Goal: Information Seeking & Learning: Learn about a topic

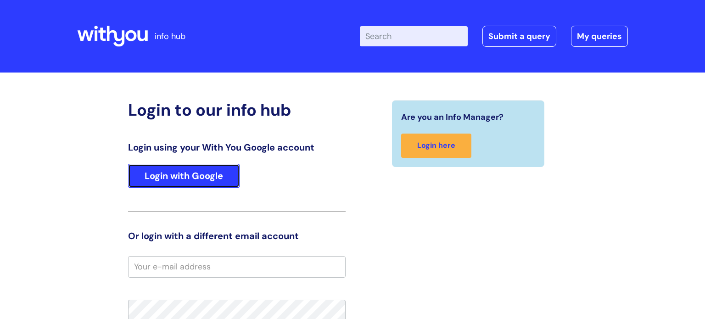
click at [221, 179] on link "Login with Google" at bounding box center [184, 176] width 112 height 24
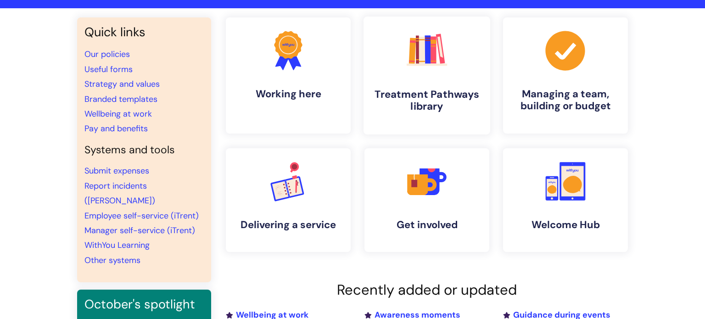
scroll to position [61, 0]
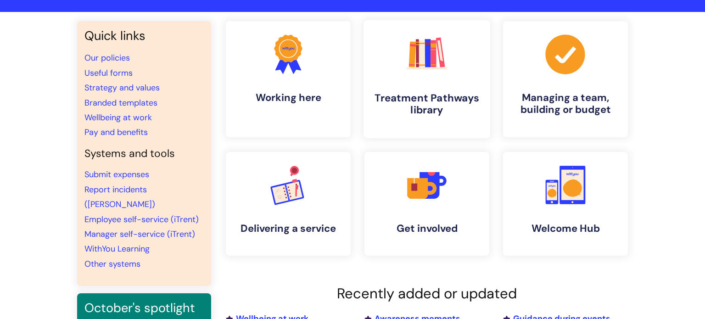
click at [445, 78] on link ".cls-1{fill:#f89b22;}.cls-1,.cls-2,.cls-3,.cls-4,.cls-5,.cls-6,.cls-7{stroke-wi…" at bounding box center [427, 79] width 127 height 118
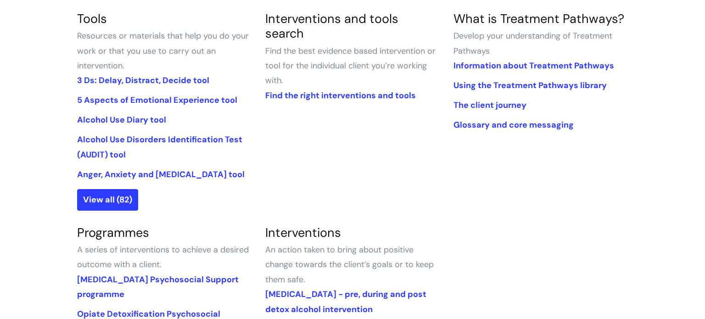
scroll to position [236, 0]
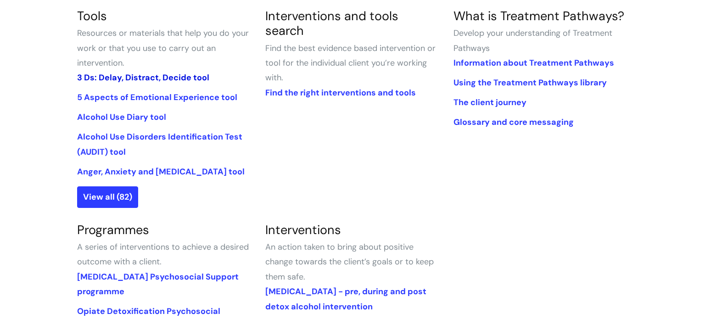
click at [193, 78] on link "3 Ds: Delay, Distract, Decide tool" at bounding box center [143, 77] width 132 height 11
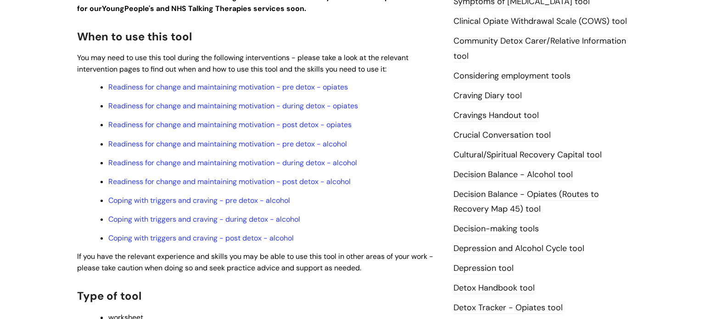
scroll to position [290, 0]
click at [463, 96] on link "Craving Diary tool" at bounding box center [488, 96] width 68 height 12
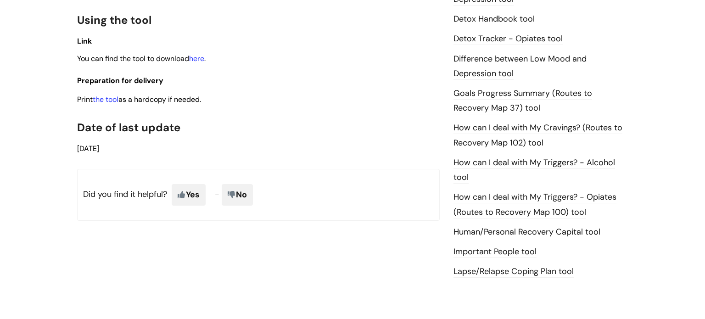
scroll to position [556, 0]
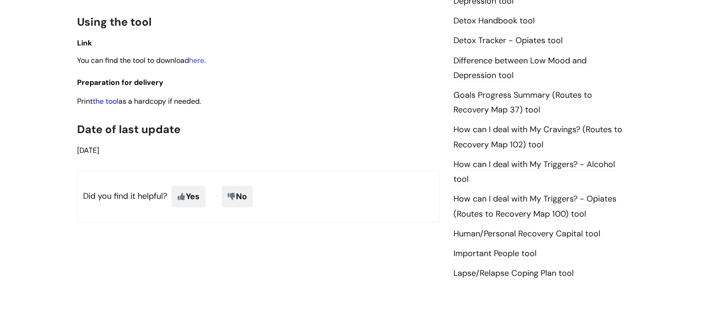
click at [118, 106] on link "the tool" at bounding box center [106, 101] width 26 height 10
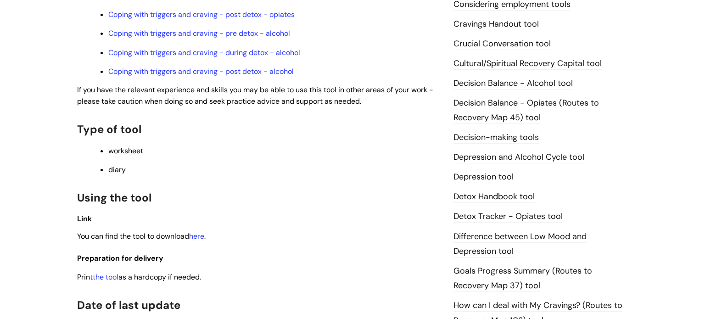
scroll to position [368, 0]
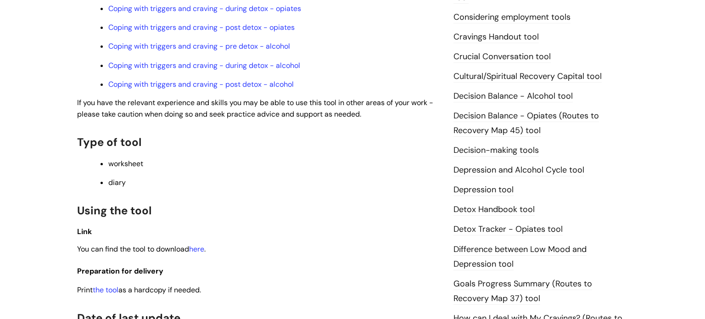
click at [500, 93] on link "Decision Balance - Alcohol tool" at bounding box center [513, 96] width 119 height 12
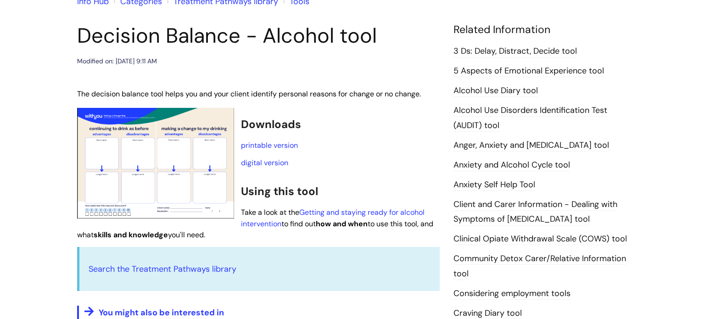
scroll to position [92, 0]
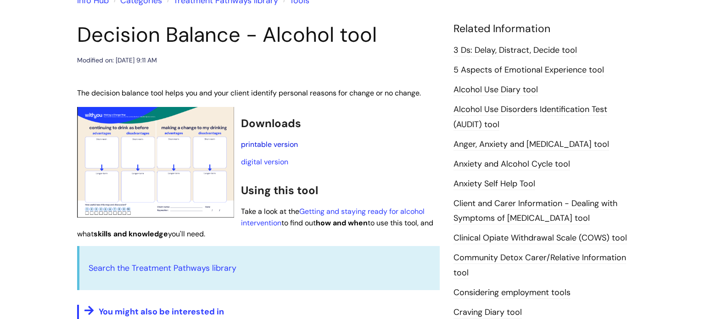
click at [275, 147] on link "printable version" at bounding box center [269, 145] width 57 height 10
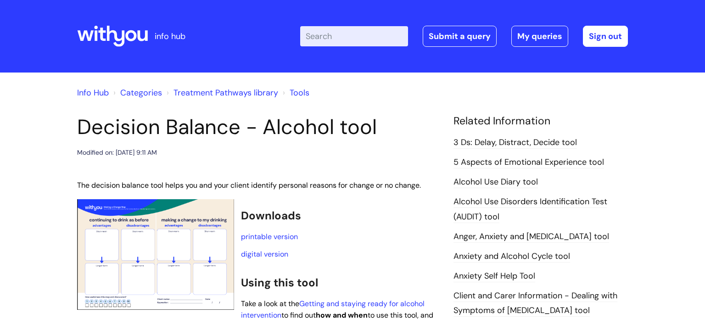
scroll to position [92, 0]
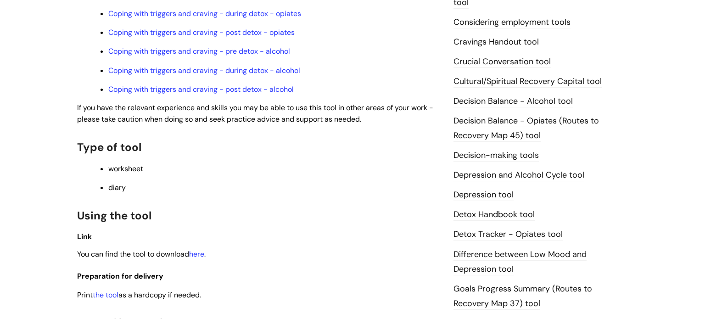
scroll to position [360, 0]
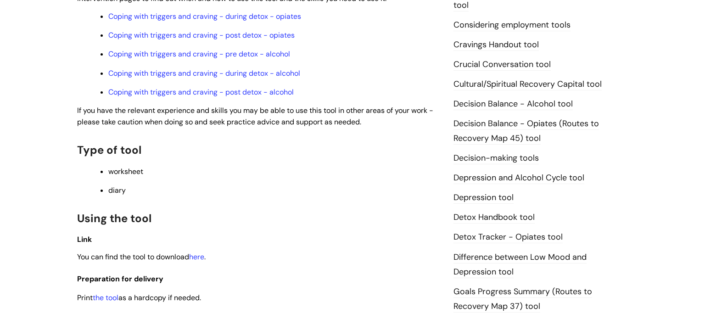
click at [483, 179] on link "Depression and Alcohol Cycle tool" at bounding box center [519, 178] width 131 height 12
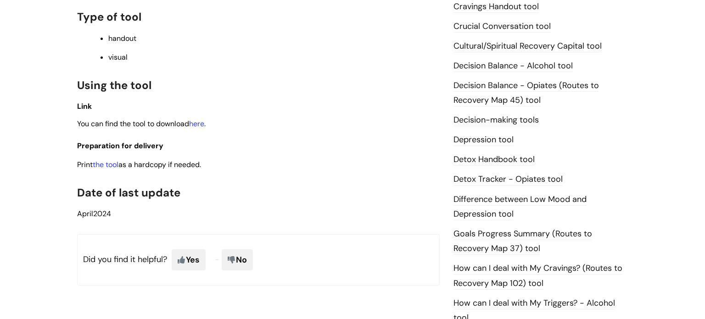
scroll to position [421, 0]
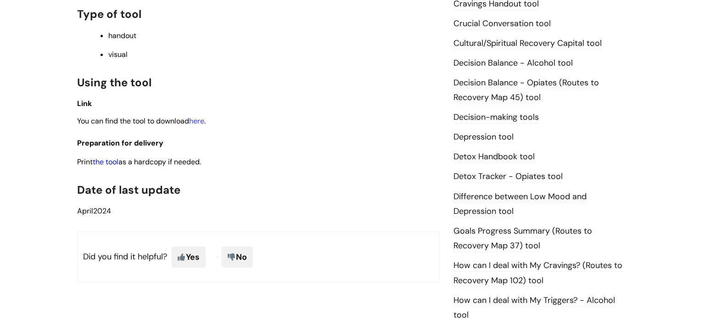
click at [114, 164] on link "the tool" at bounding box center [106, 162] width 26 height 10
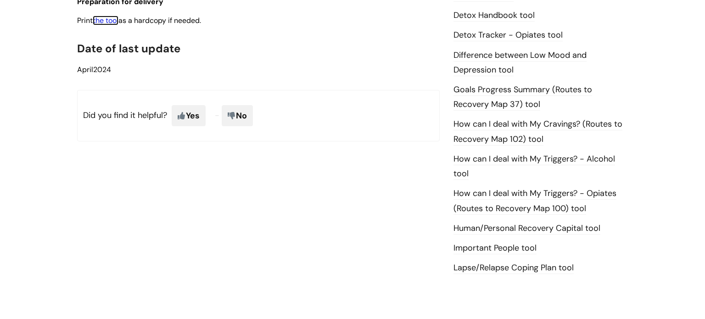
scroll to position [564, 0]
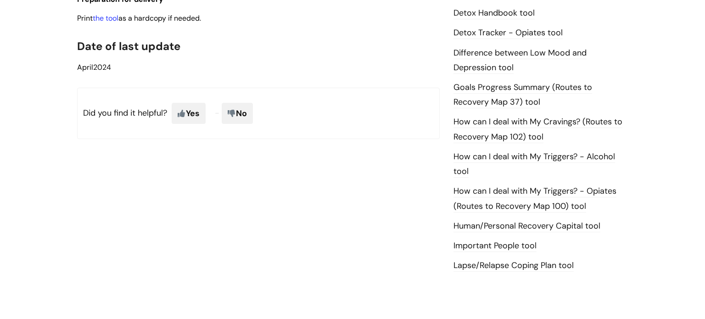
click at [487, 189] on link "How can I deal with My Triggers? - Opiates (Routes to Recovery Map 100) tool" at bounding box center [535, 198] width 163 height 27
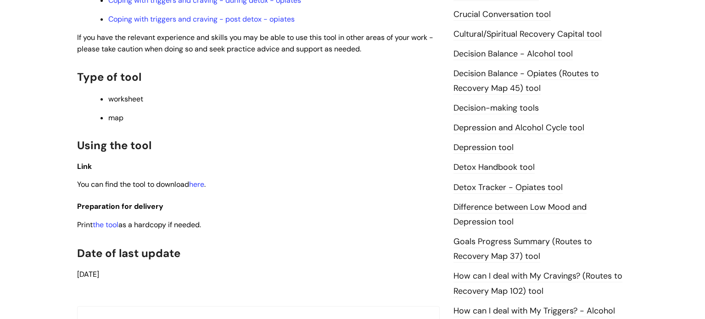
scroll to position [430, 0]
click at [112, 230] on link "the tool" at bounding box center [106, 225] width 26 height 10
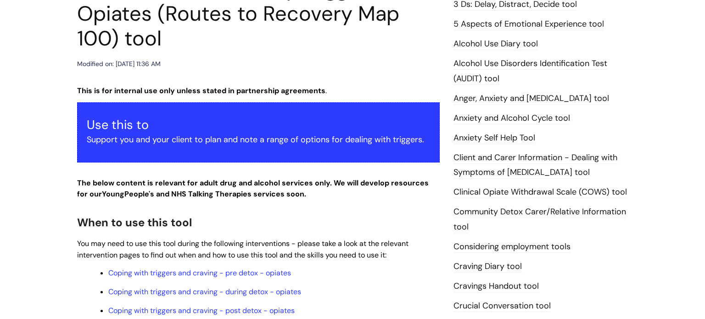
scroll to position [127, 0]
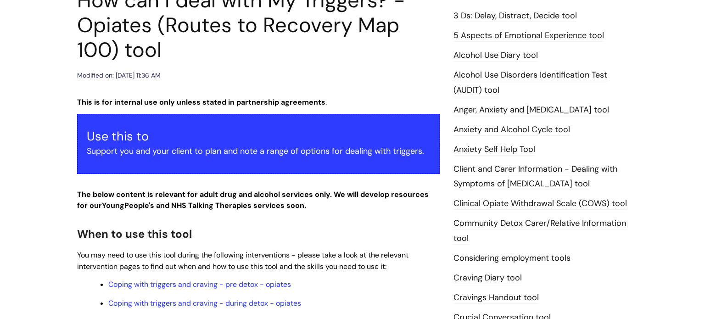
click at [517, 77] on link "Alcohol Use Disorders Identification Test (AUDIT) tool" at bounding box center [531, 82] width 154 height 27
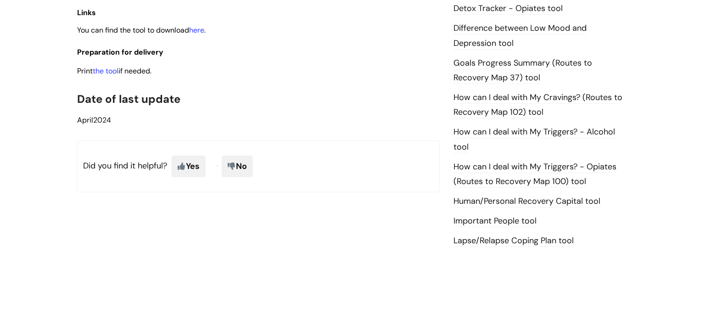
scroll to position [575, 0]
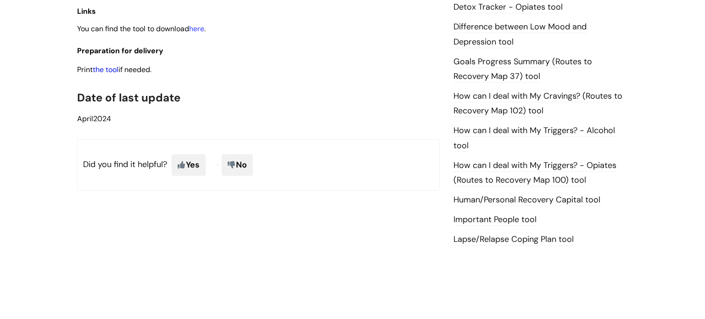
click at [105, 74] on link "the tool" at bounding box center [106, 70] width 26 height 10
click at [486, 242] on link "Lapse/Relapse Coping Plan tool" at bounding box center [514, 240] width 120 height 12
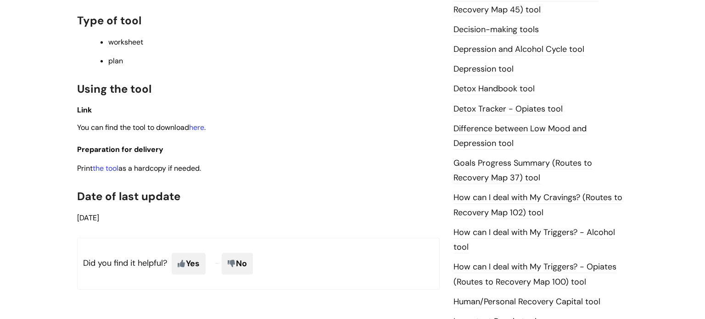
scroll to position [510, 0]
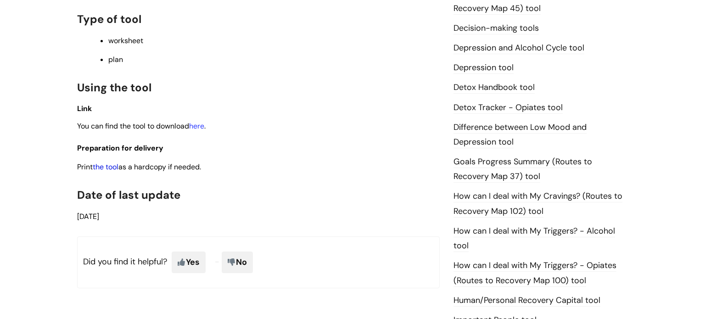
click at [115, 172] on link "the tool" at bounding box center [106, 167] width 26 height 10
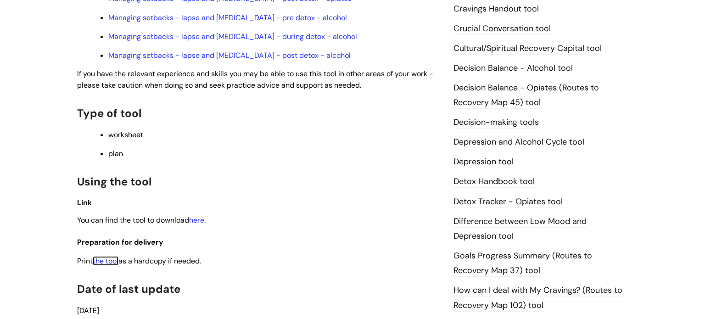
scroll to position [415, 0]
click at [517, 122] on link "Decision-making tools" at bounding box center [496, 124] width 85 height 12
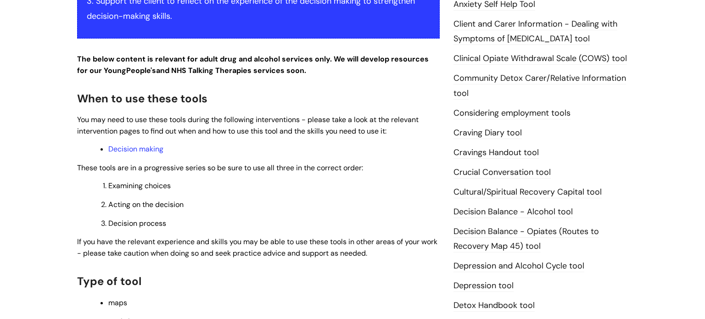
scroll to position [279, 0]
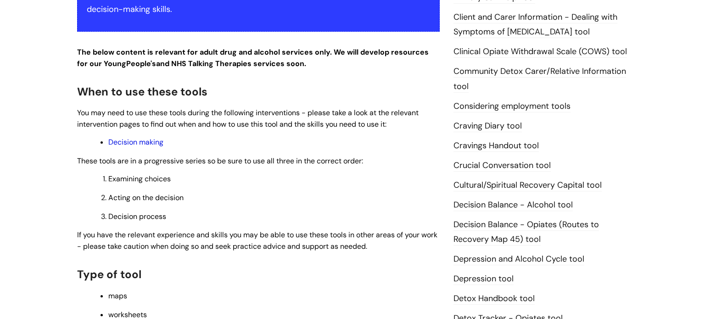
click at [118, 145] on link "Decision making" at bounding box center [135, 142] width 55 height 10
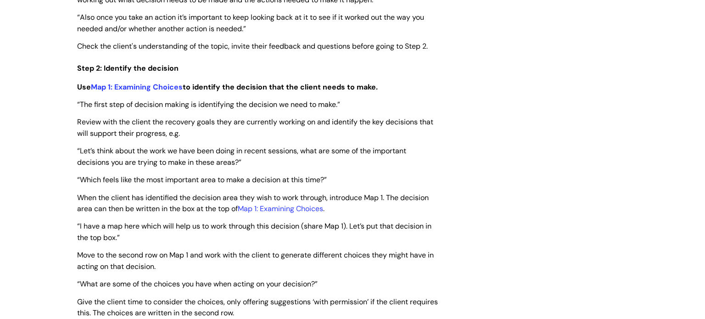
scroll to position [1222, 0]
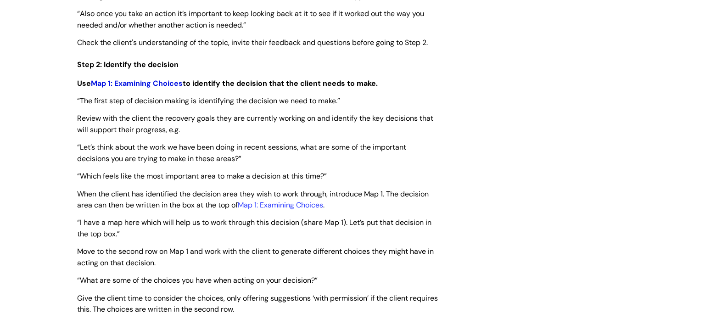
click at [167, 88] on link "Map 1: Examining Choices" at bounding box center [137, 84] width 92 height 10
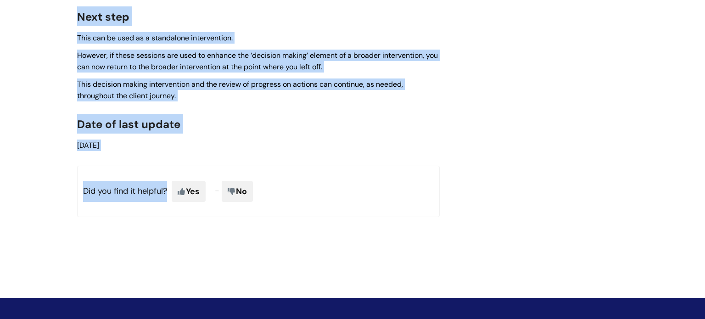
scroll to position [2899, 0]
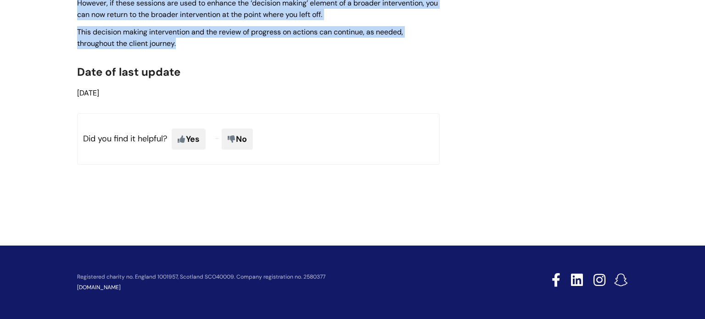
drag, startPoint x: 78, startPoint y: 59, endPoint x: 187, endPoint y: 45, distance: 110.1
copy article "Decision-making intervention Modified on: Wed, 12 Jun, 2024 at 2:01 PM This is …"
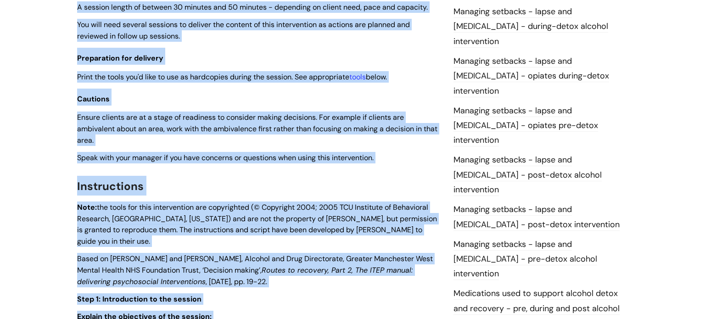
scroll to position [773, 0]
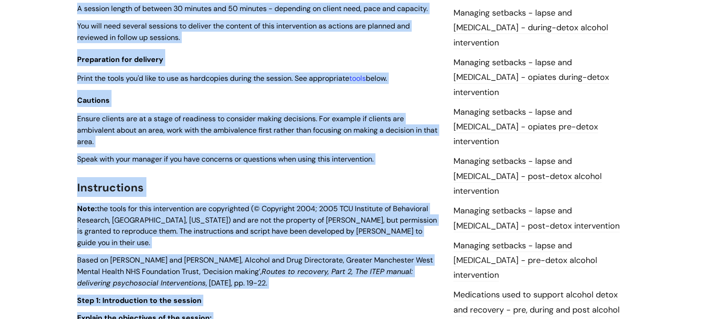
click at [490, 107] on link "Managing setbacks - lapse and [MEDICAL_DATA] - opiates pre-detox intervention" at bounding box center [526, 128] width 145 height 42
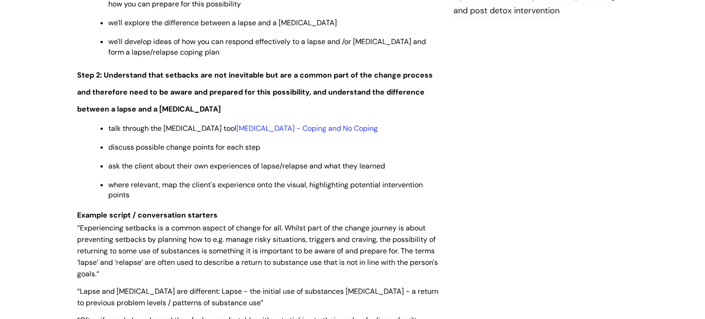
scroll to position [1131, 0]
click at [261, 133] on link "Relapse - Coping and No Coping" at bounding box center [306, 129] width 141 height 10
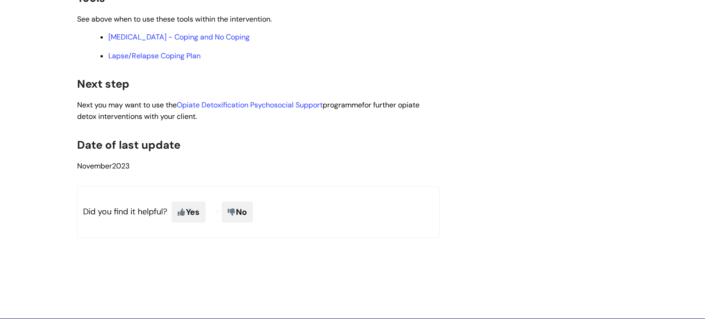
scroll to position [2503, 0]
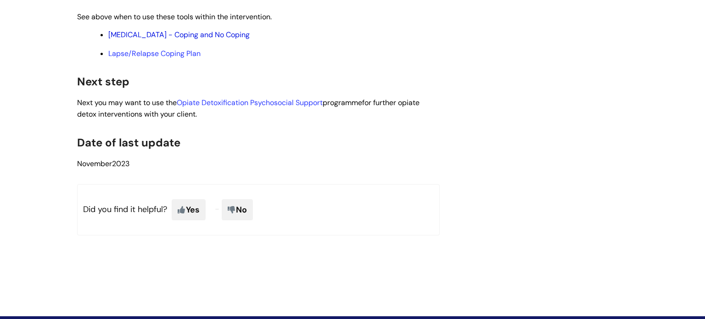
click at [189, 39] on link "Relapse - Coping and No Coping" at bounding box center [178, 35] width 141 height 10
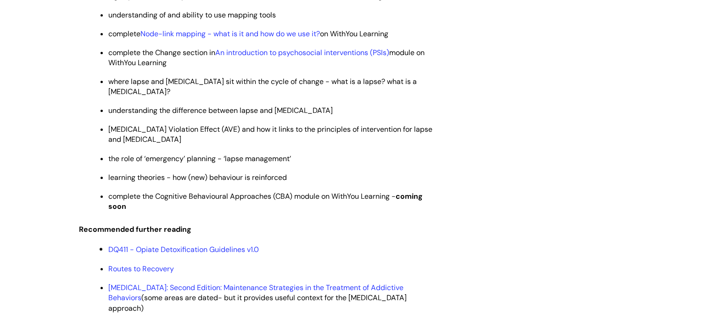
scroll to position [2068, 0]
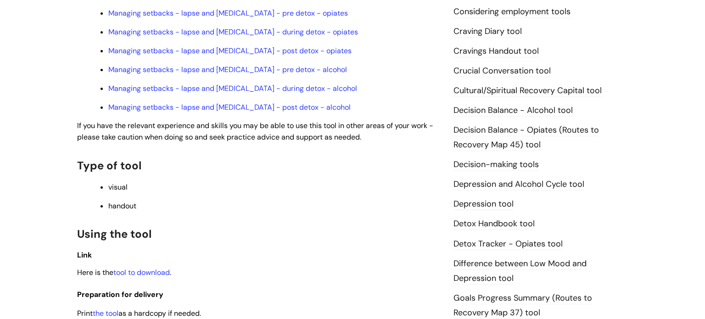
scroll to position [370, 0]
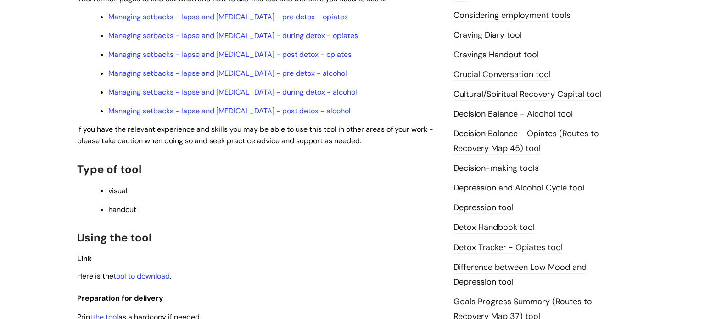
click at [500, 96] on link "Cultural/Spiritual Recovery Capital tool" at bounding box center [528, 95] width 148 height 12
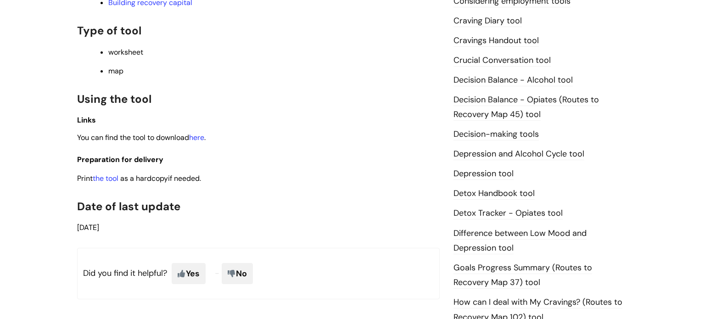
scroll to position [388, 0]
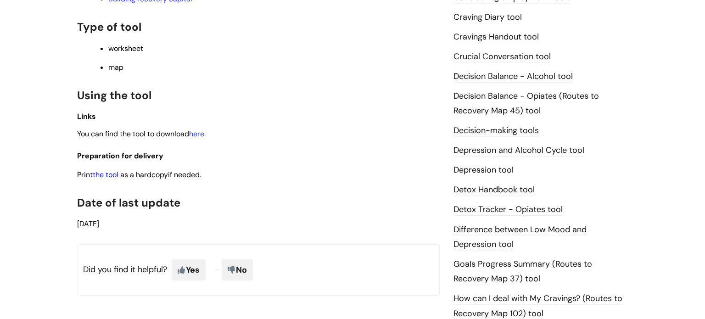
click at [100, 177] on link "the tool" at bounding box center [106, 175] width 26 height 10
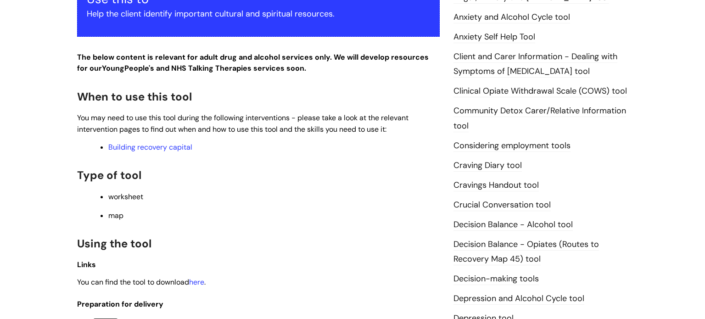
scroll to position [233, 0]
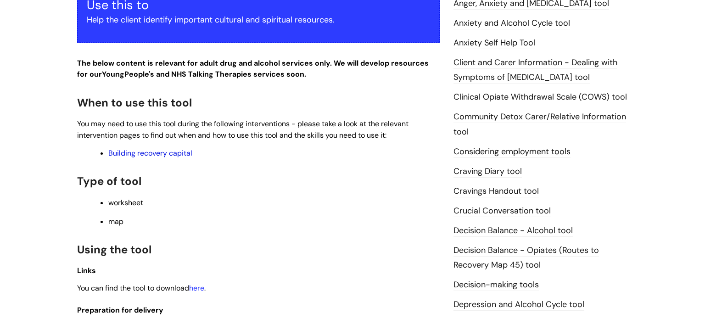
click at [145, 153] on link "Building recovery capital" at bounding box center [150, 153] width 84 height 10
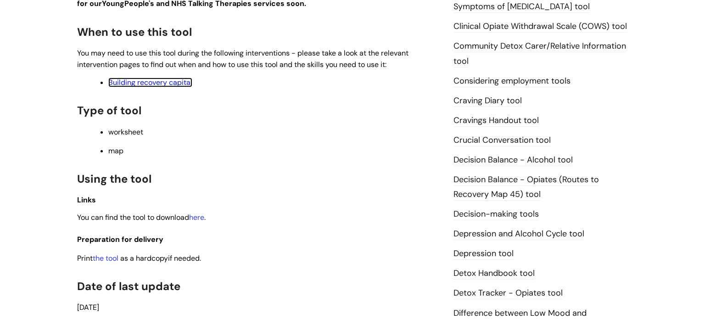
scroll to position [306, 0]
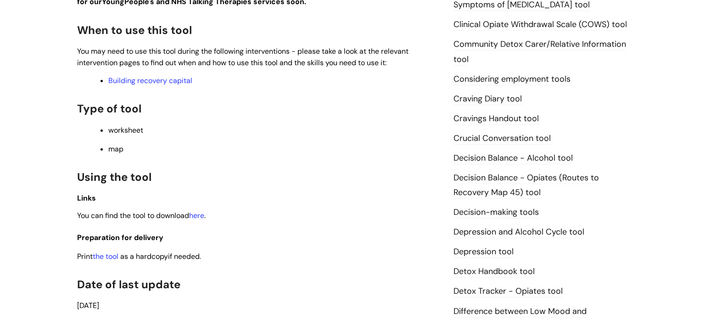
click at [524, 120] on link "Cravings Handout tool" at bounding box center [496, 119] width 85 height 12
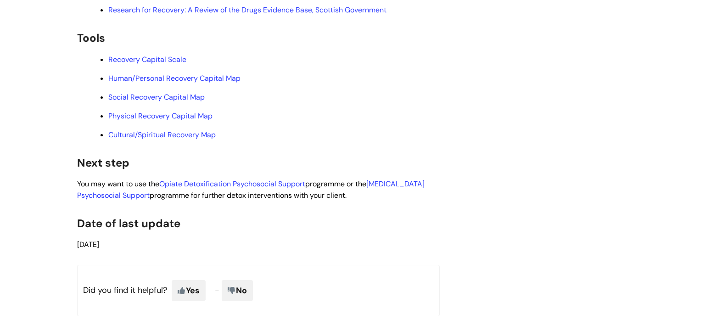
scroll to position [2421, 0]
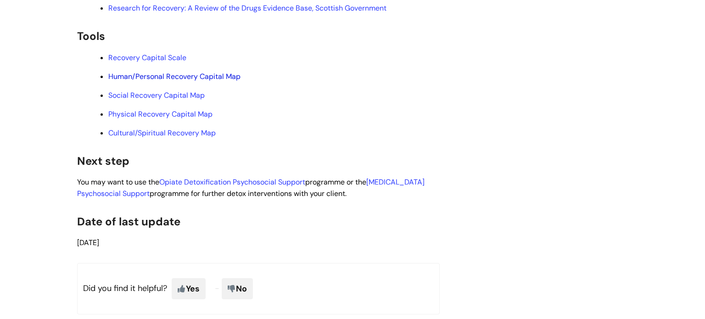
click at [163, 81] on link "Human/Personal Recovery Capital Map" at bounding box center [174, 77] width 132 height 10
click at [189, 119] on link "Physical Recovery Capital Map" at bounding box center [160, 114] width 104 height 10
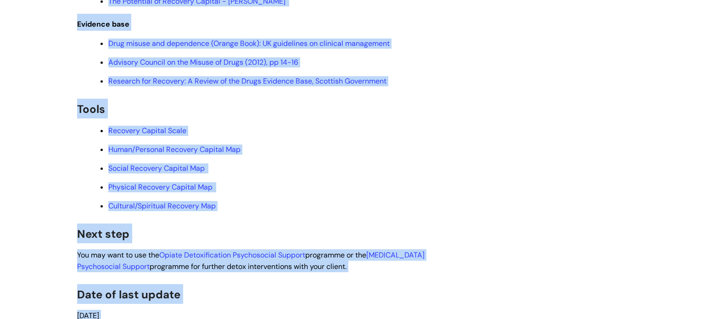
scroll to position [2432, 0]
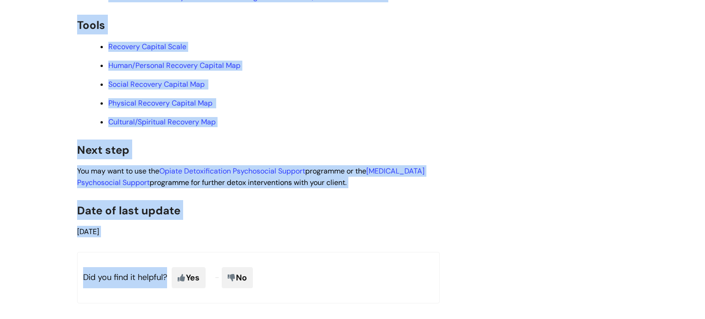
drag, startPoint x: 76, startPoint y: 62, endPoint x: 402, endPoint y: 219, distance: 361.6
copy article "Building recovery capital - pre, during and post detox intervention (opiates an…"
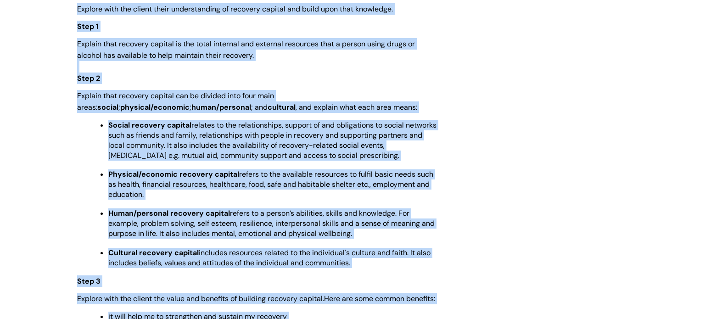
scroll to position [1200, 0]
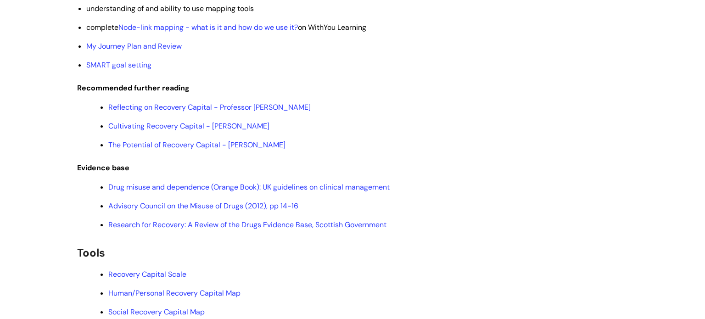
scroll to position [2199, 0]
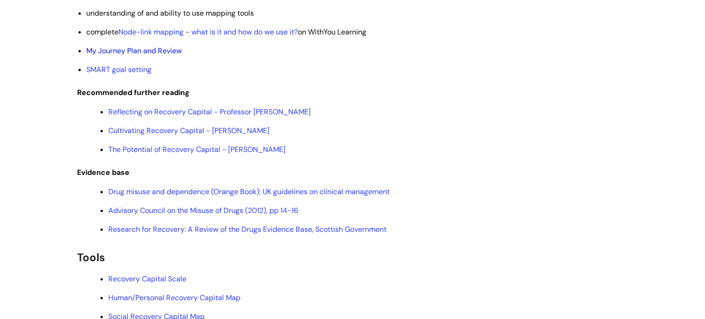
click at [130, 56] on link "My Journey Plan and Review" at bounding box center [134, 51] width 96 height 10
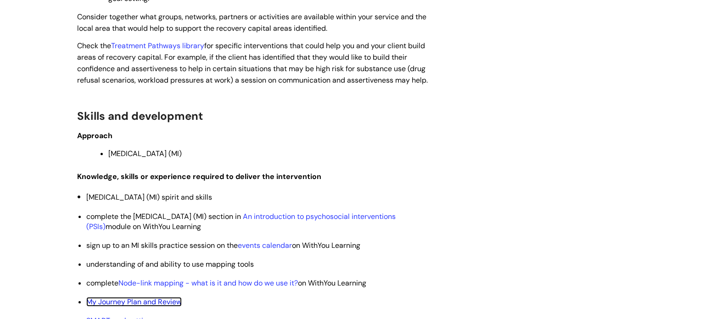
scroll to position [1948, 0]
click at [193, 51] on link "Treatment Pathways library" at bounding box center [157, 46] width 93 height 10
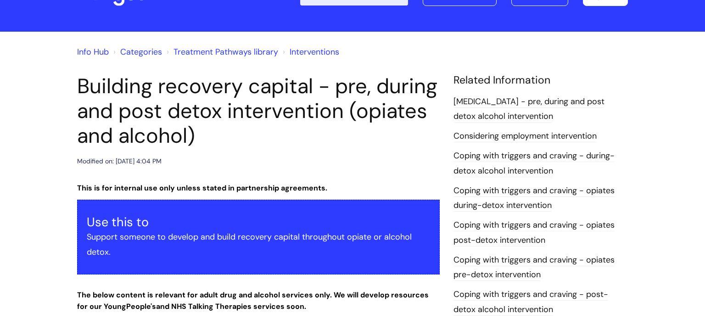
scroll to position [26, 0]
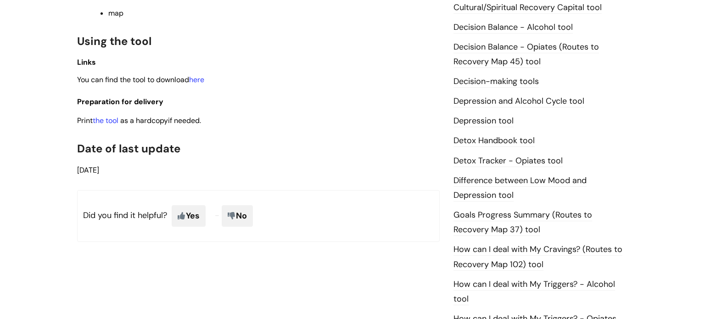
scroll to position [457, 0]
click at [101, 123] on link "the tool" at bounding box center [106, 120] width 26 height 10
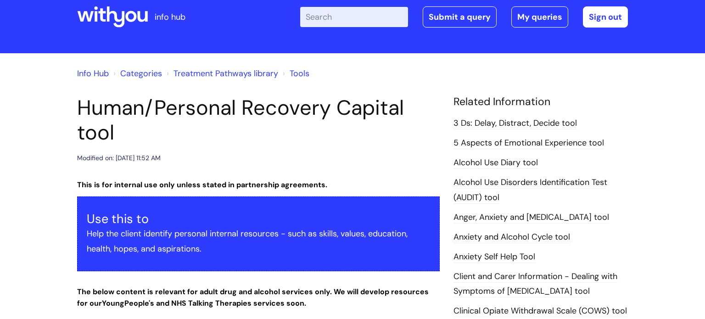
scroll to position [18, 0]
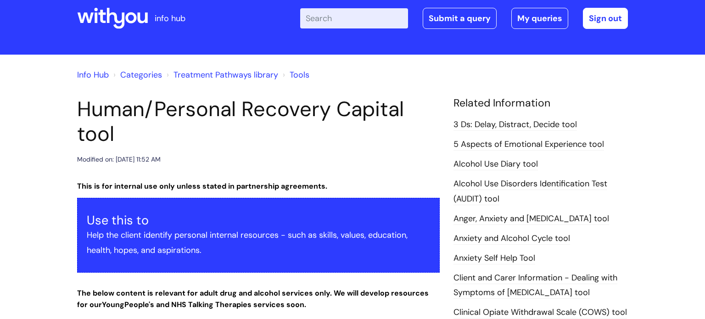
click at [298, 74] on link "Tools" at bounding box center [300, 74] width 20 height 11
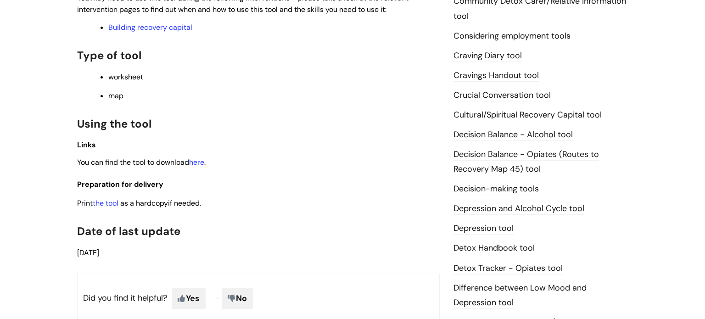
scroll to position [350, 0]
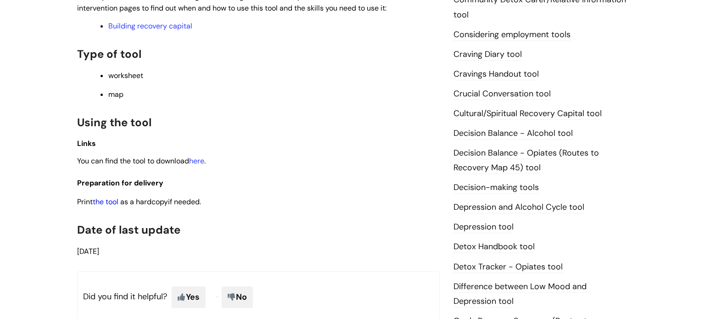
click at [101, 203] on link "the tool" at bounding box center [106, 202] width 26 height 10
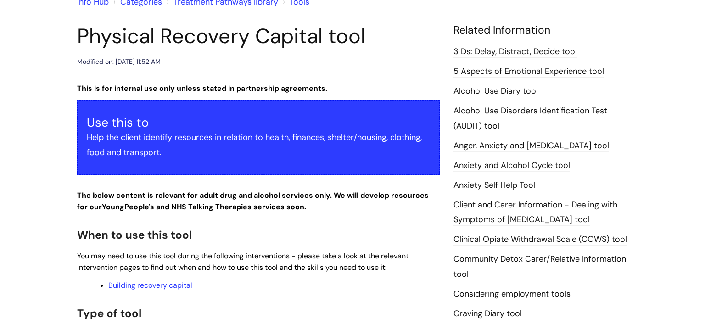
scroll to position [98, 0]
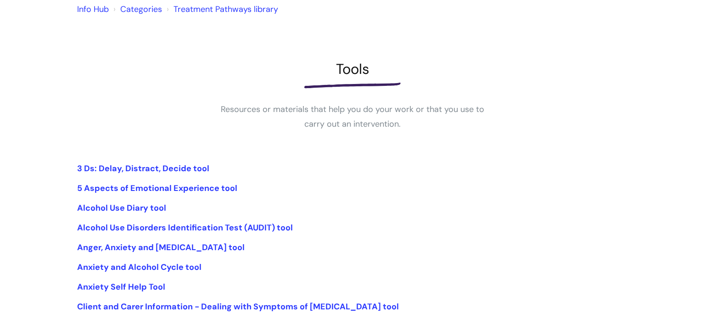
scroll to position [90, 0]
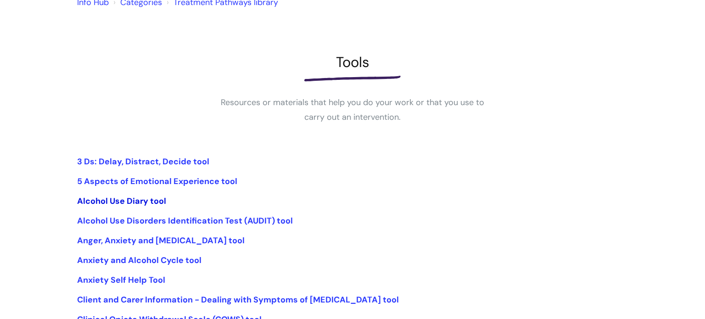
click at [138, 203] on link "Alcohol Use Diary tool" at bounding box center [121, 201] width 89 height 11
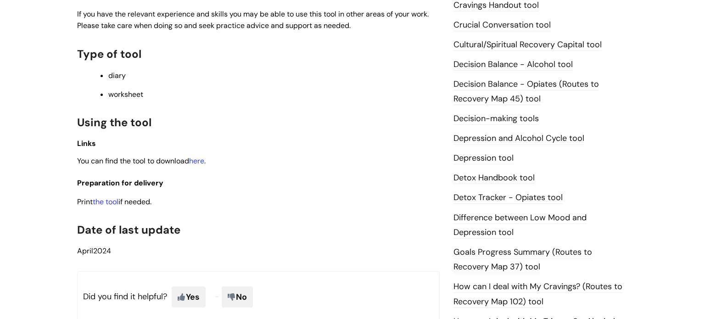
scroll to position [400, 0]
click at [118, 203] on link "the tool" at bounding box center [106, 201] width 26 height 10
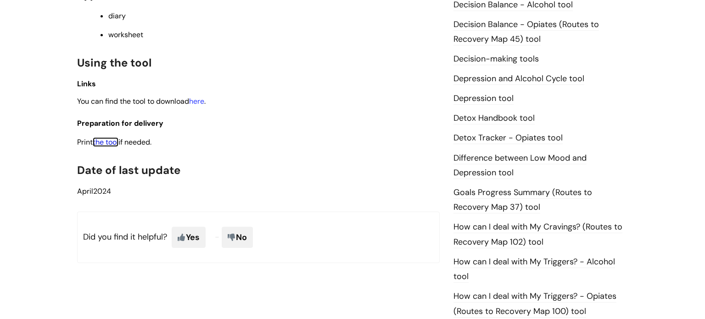
scroll to position [460, 0]
click at [490, 82] on link "Depression and Alcohol Cycle tool" at bounding box center [519, 79] width 131 height 12
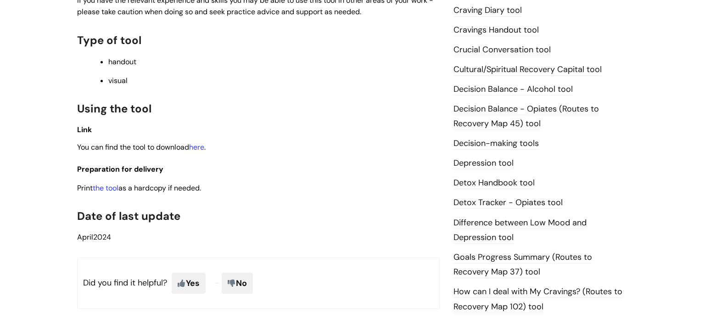
scroll to position [396, 0]
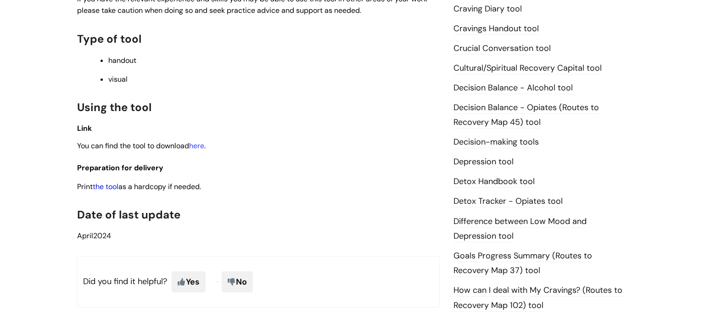
click at [103, 191] on link "the tool" at bounding box center [106, 187] width 26 height 10
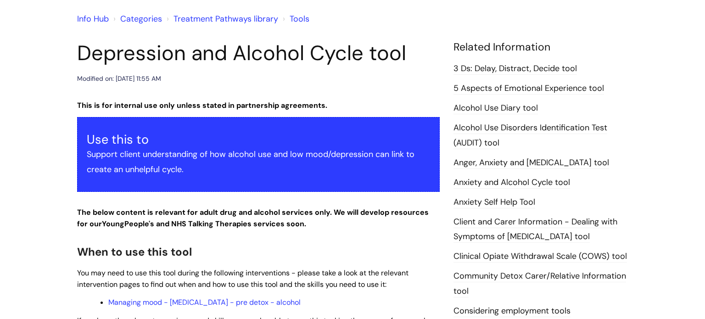
scroll to position [71, 0]
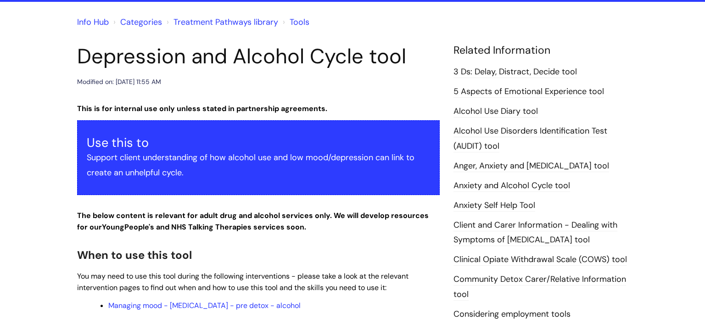
click at [498, 70] on link "3 Ds: Delay, Distract, Decide tool" at bounding box center [516, 72] width 124 height 12
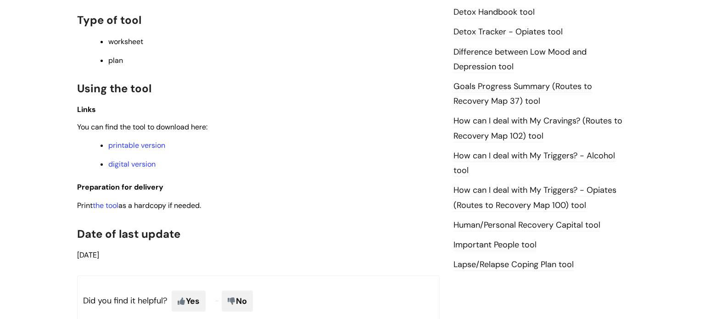
scroll to position [567, 0]
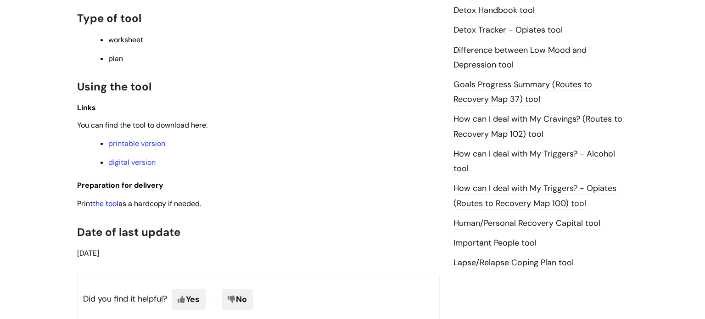
click at [106, 208] on link "the tool" at bounding box center [106, 204] width 26 height 10
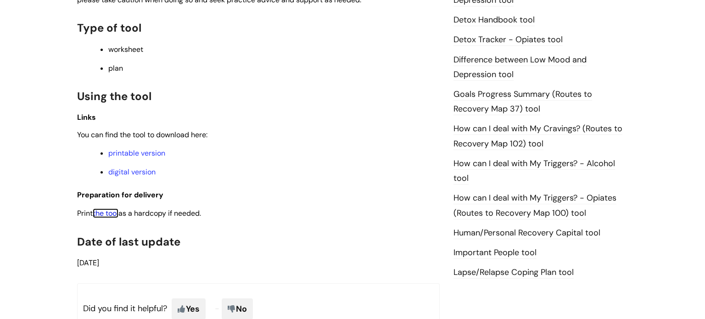
scroll to position [557, 0]
click at [483, 165] on link "How can I deal with My Triggers? - Alcohol tool" at bounding box center [535, 171] width 162 height 27
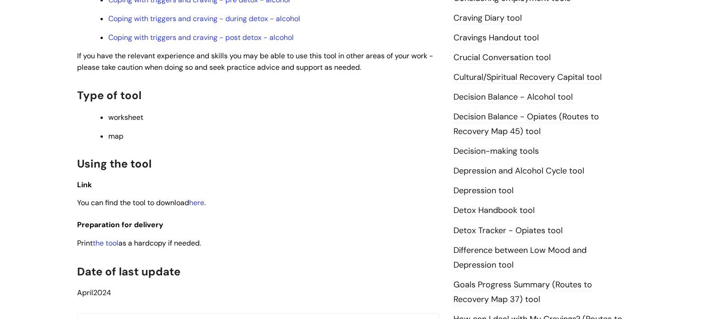
scroll to position [391, 0]
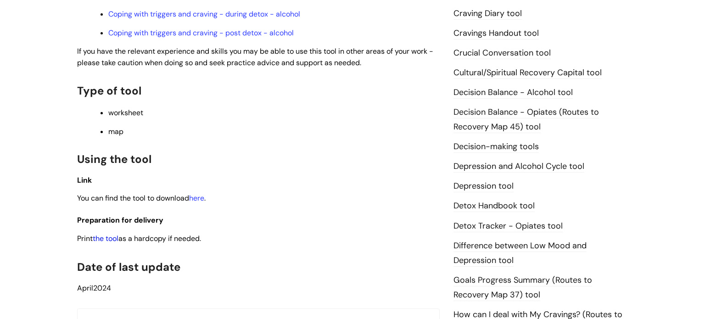
click at [115, 242] on link "the tool" at bounding box center [106, 239] width 26 height 10
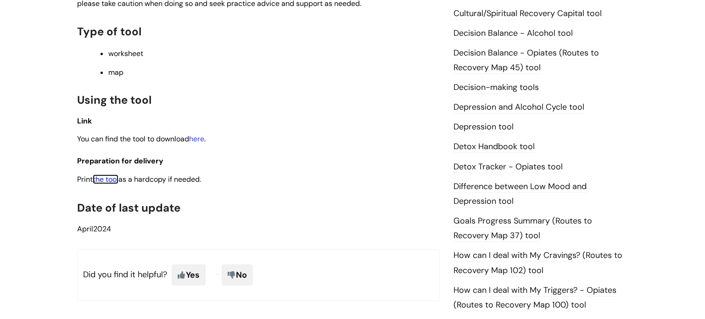
scroll to position [454, 0]
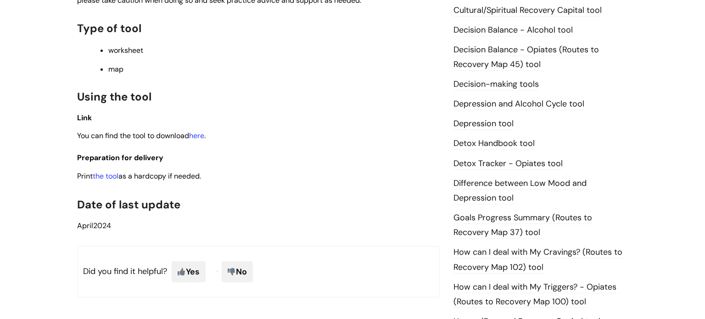
click at [495, 122] on link "Depression tool" at bounding box center [484, 124] width 60 height 12
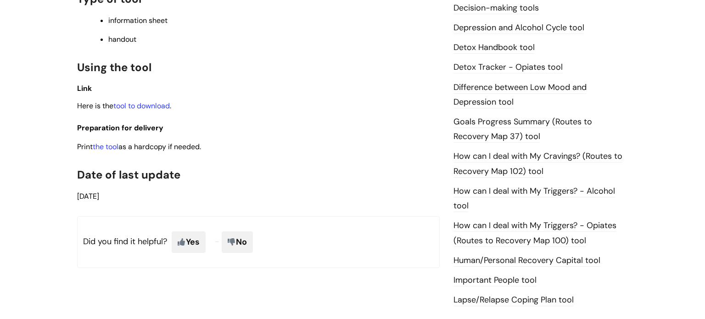
scroll to position [545, 0]
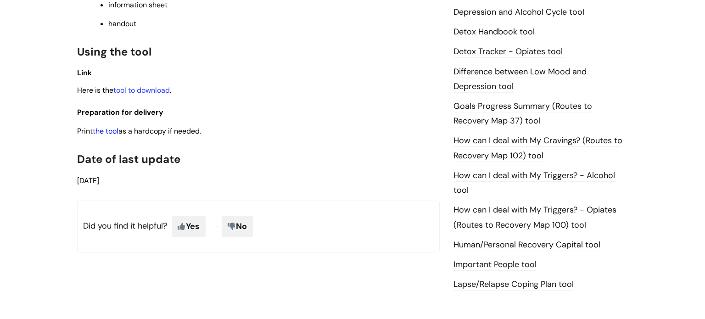
click at [106, 134] on link "the tool" at bounding box center [106, 131] width 26 height 10
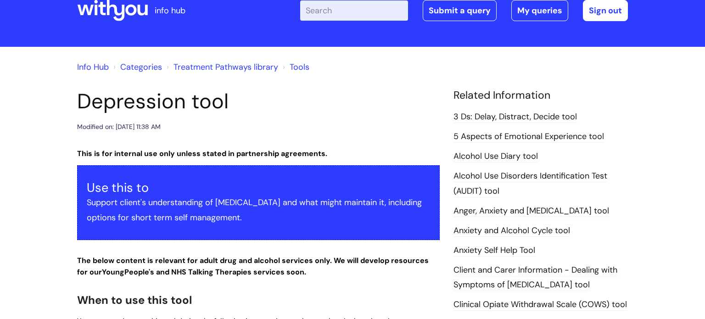
scroll to position [0, 0]
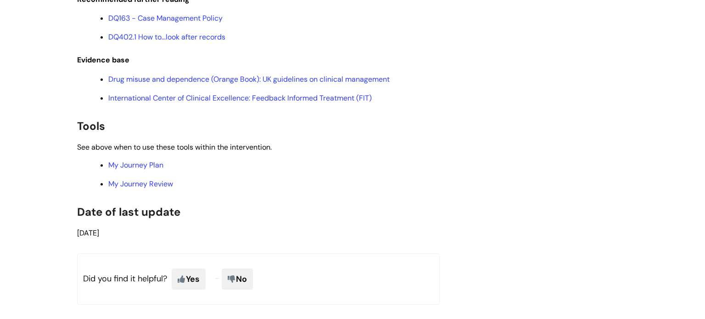
scroll to position [1959, 0]
click at [146, 169] on link "My Journey Plan" at bounding box center [135, 164] width 55 height 10
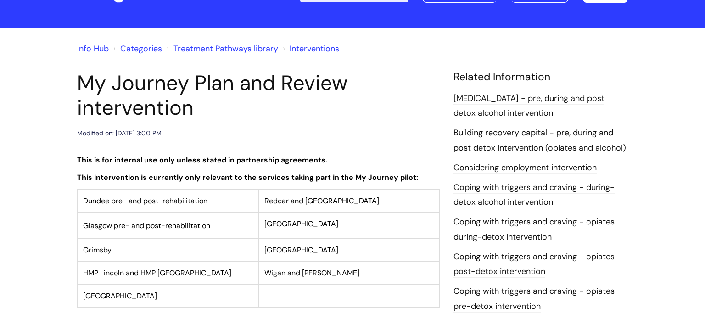
scroll to position [0, 0]
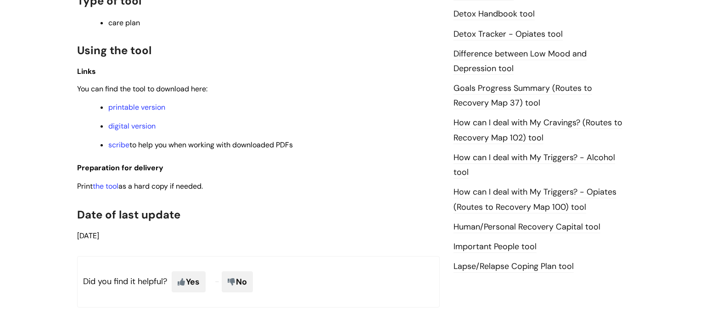
scroll to position [596, 0]
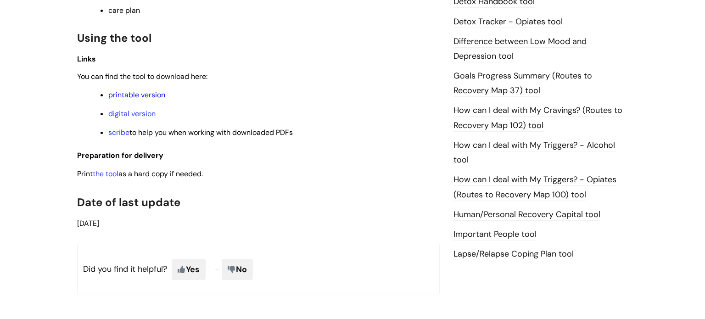
click at [139, 100] on link "printable version" at bounding box center [136, 95] width 57 height 10
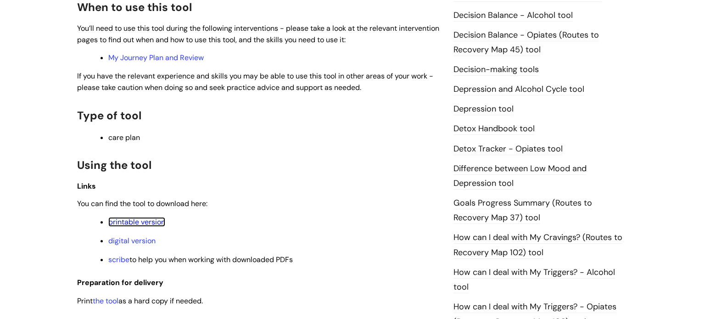
scroll to position [468, 0]
click at [136, 56] on link "My Journey Plan and Review" at bounding box center [156, 58] width 96 height 10
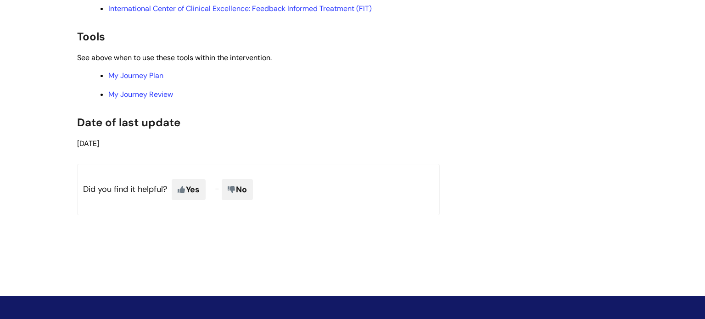
scroll to position [2048, 0]
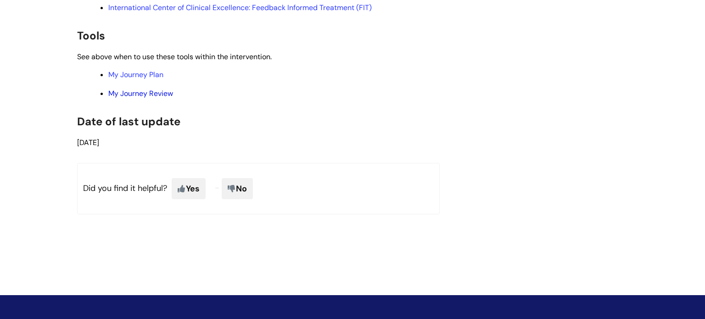
click at [142, 98] on link "My Journey Review" at bounding box center [140, 94] width 65 height 10
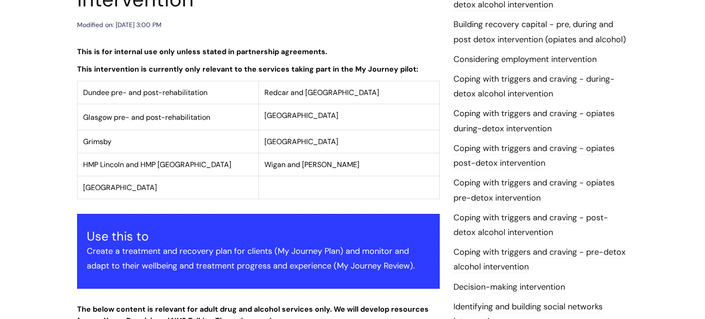
scroll to position [0, 0]
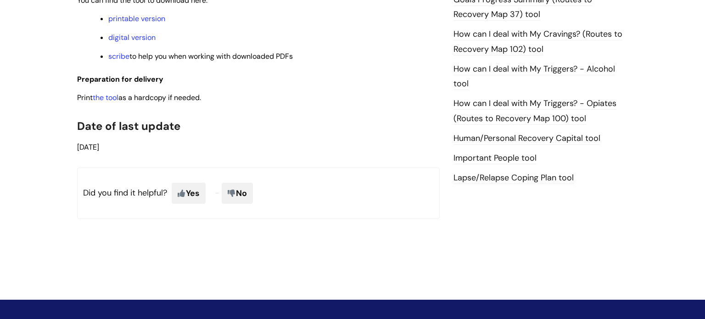
scroll to position [663, 0]
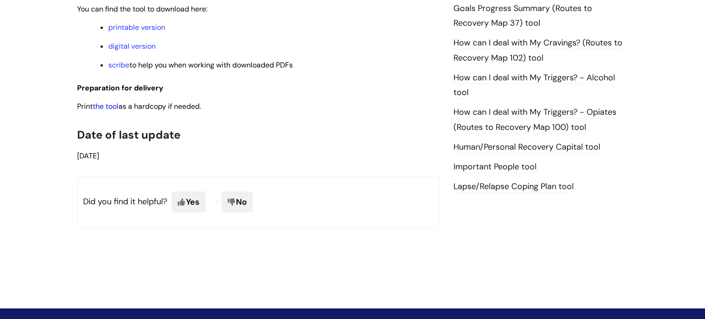
click at [118, 111] on link "the tool" at bounding box center [106, 106] width 26 height 10
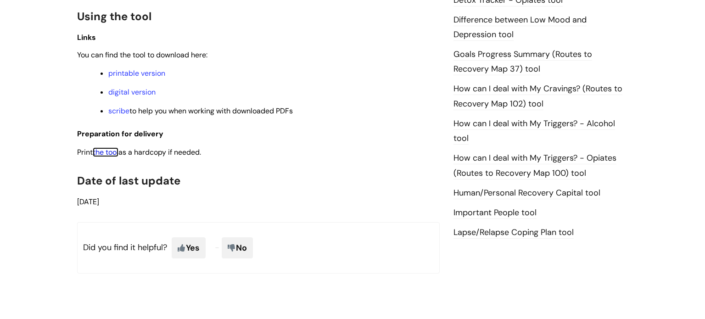
scroll to position [616, 0]
click at [502, 236] on link "Lapse/Relapse Coping Plan tool" at bounding box center [514, 234] width 120 height 12
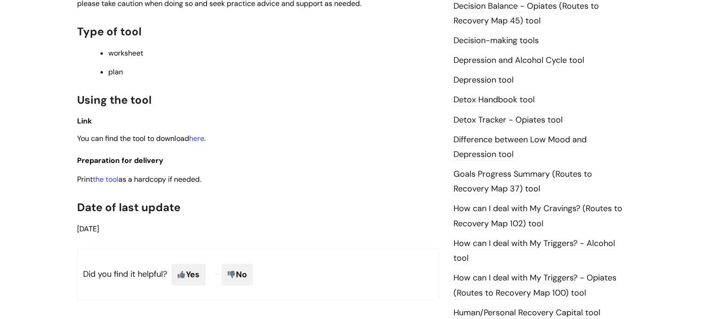
scroll to position [498, 0]
click at [110, 184] on link "the tool" at bounding box center [106, 179] width 26 height 10
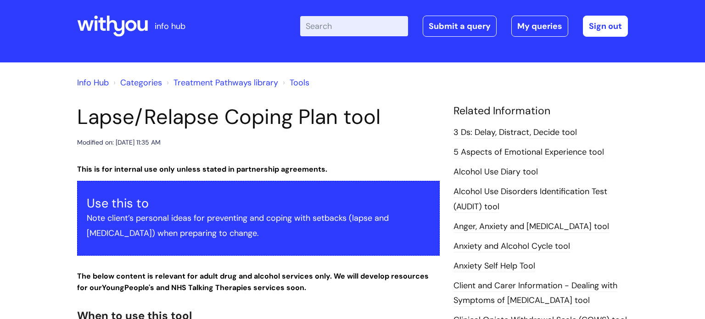
scroll to position [0, 0]
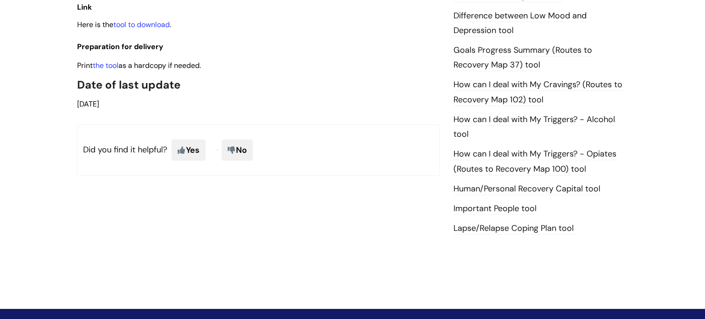
scroll to position [620, 0]
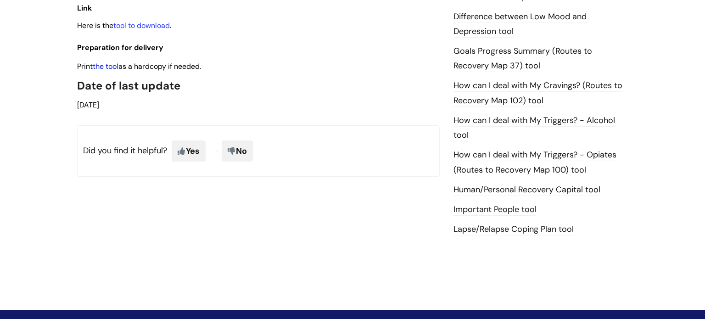
click at [117, 62] on link "the tool" at bounding box center [106, 67] width 26 height 10
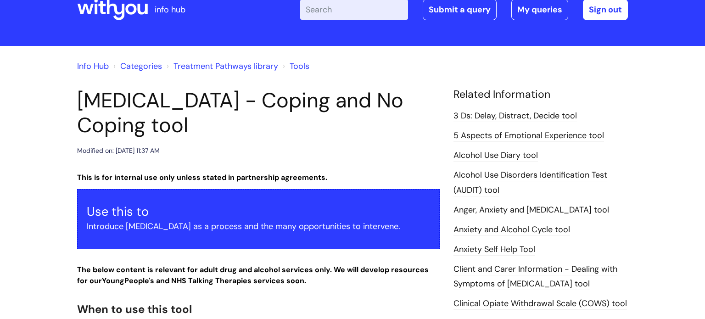
scroll to position [22, 0]
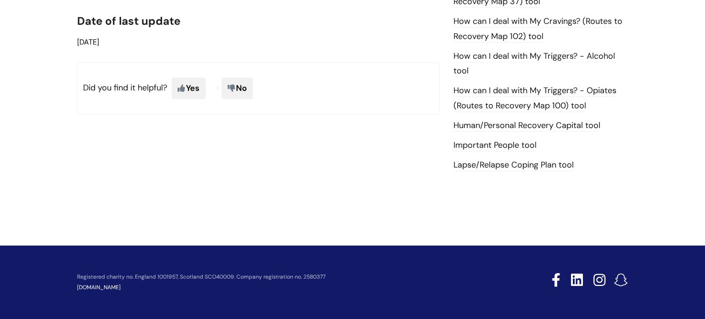
scroll to position [633, 0]
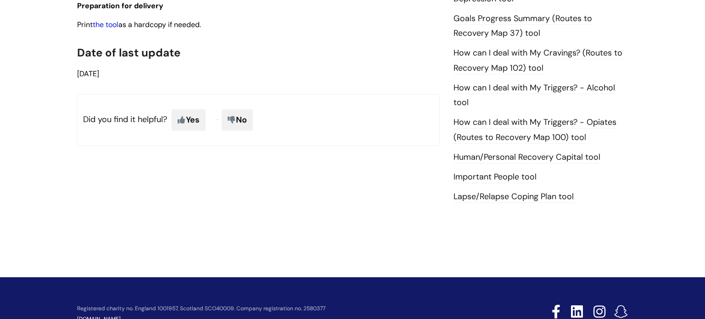
click at [99, 28] on link "the tool" at bounding box center [106, 25] width 26 height 10
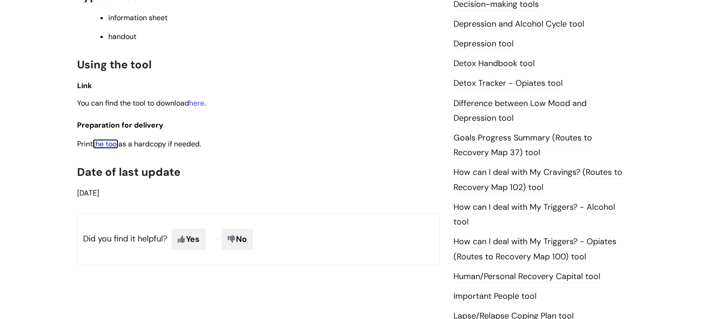
scroll to position [499, 0]
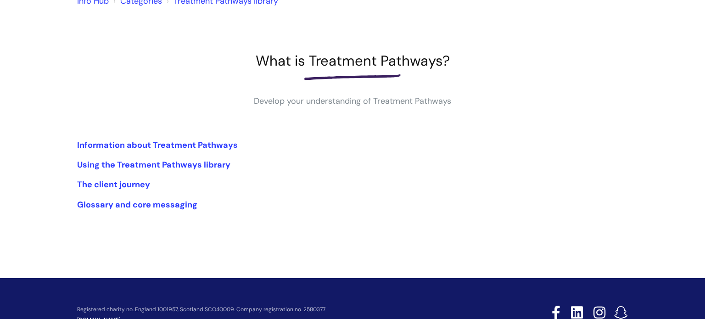
scroll to position [92, 0]
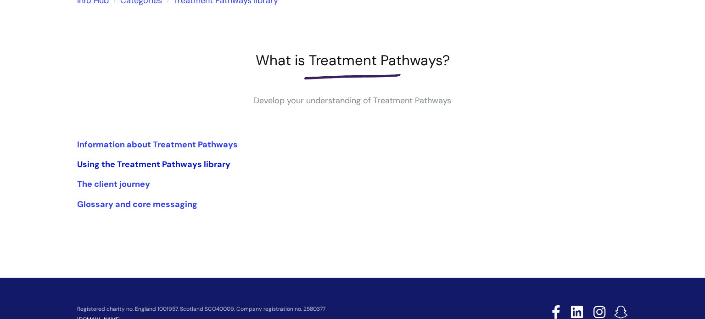
click at [156, 166] on link "Using the Treatment Pathways library" at bounding box center [153, 164] width 153 height 11
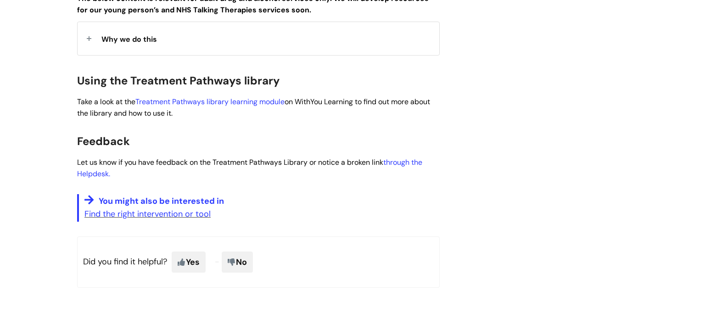
scroll to position [258, 0]
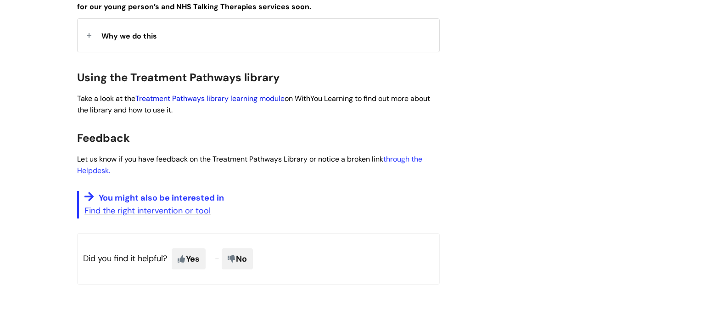
click at [240, 96] on link "Treatment Pathways library learning module" at bounding box center [209, 99] width 149 height 10
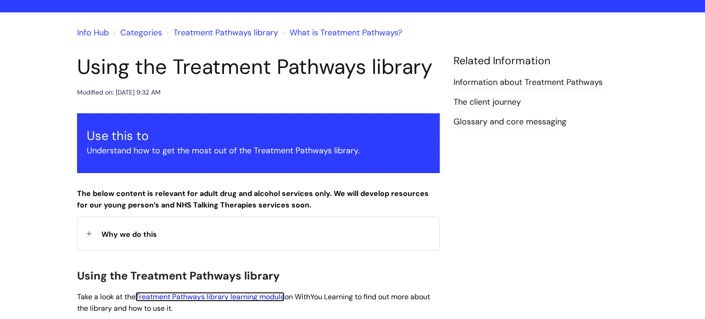
scroll to position [59, 0]
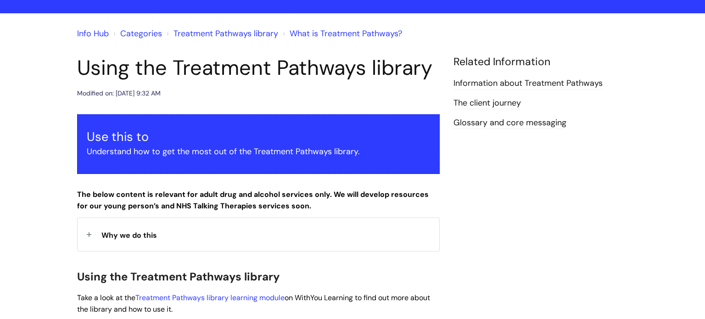
click at [236, 31] on link "Treatment Pathways library" at bounding box center [226, 33] width 105 height 11
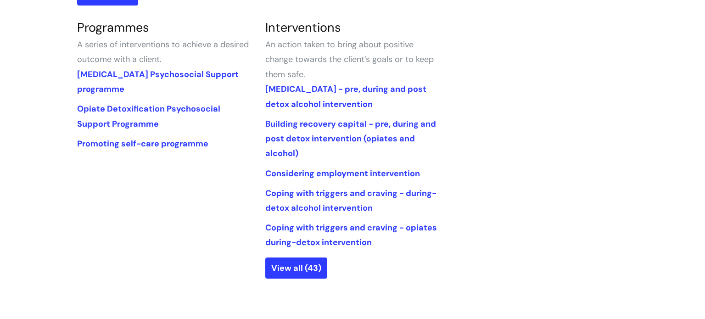
scroll to position [443, 0]
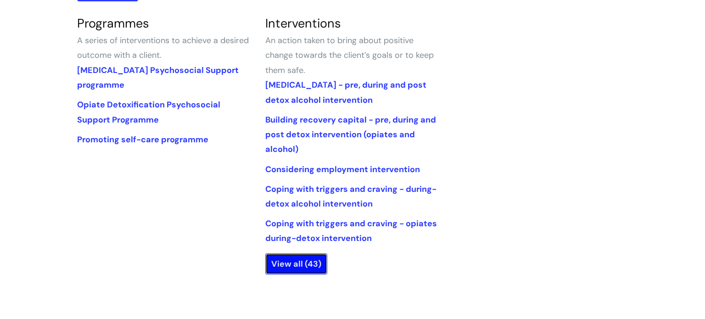
click at [300, 262] on link "View all (43)" at bounding box center [296, 263] width 62 height 21
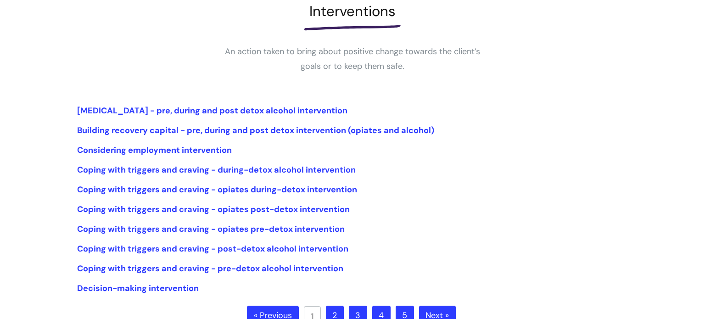
scroll to position [141, 0]
click at [260, 166] on link "Coping with triggers and craving - during-detox alcohol intervention" at bounding box center [216, 169] width 279 height 11
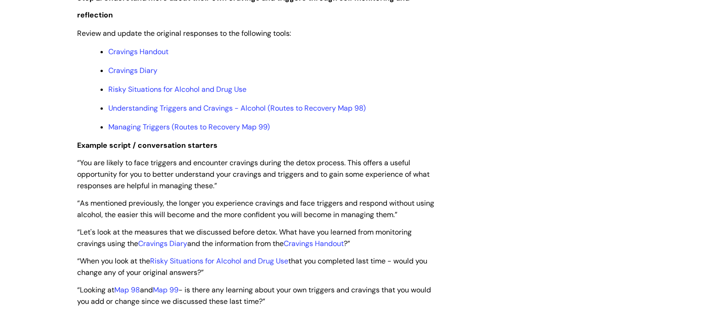
scroll to position [1291, 0]
click at [222, 93] on link "Risky Situations for Alcohol and Drug Use" at bounding box center [177, 89] width 138 height 10
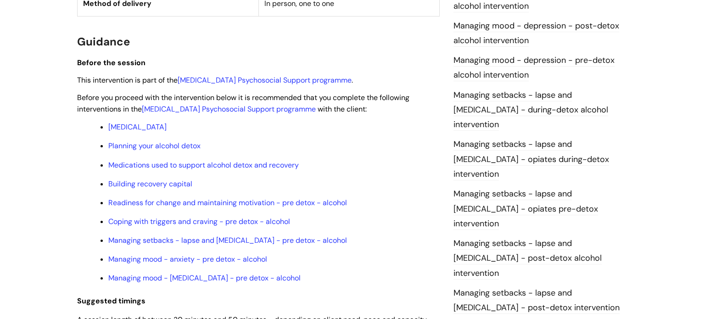
scroll to position [675, 0]
click at [542, 189] on link "Managing setbacks - lapse and relapse - opiates pre-detox intervention" at bounding box center [526, 210] width 145 height 42
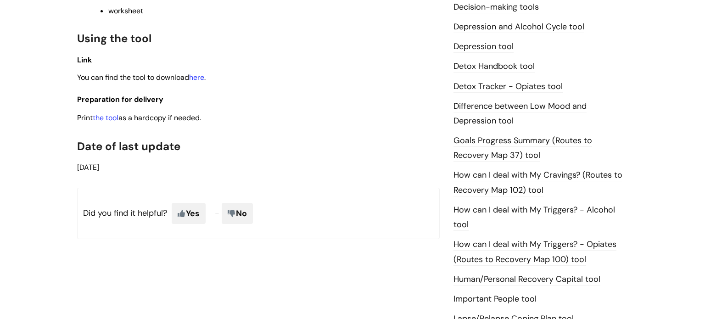
scroll to position [531, 0]
click at [108, 122] on link "the tool" at bounding box center [106, 117] width 26 height 10
click at [584, 242] on link "How can I deal with My Triggers? - Opiates (Routes to Recovery Map 100) tool" at bounding box center [535, 251] width 163 height 27
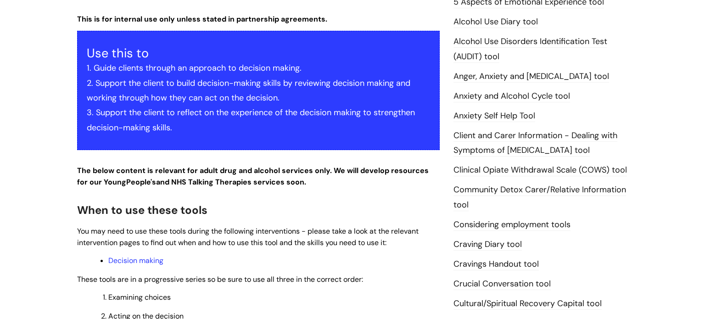
scroll to position [154, 0]
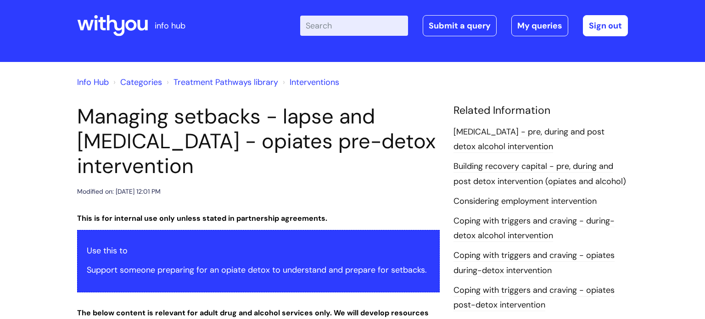
scroll to position [10, 0]
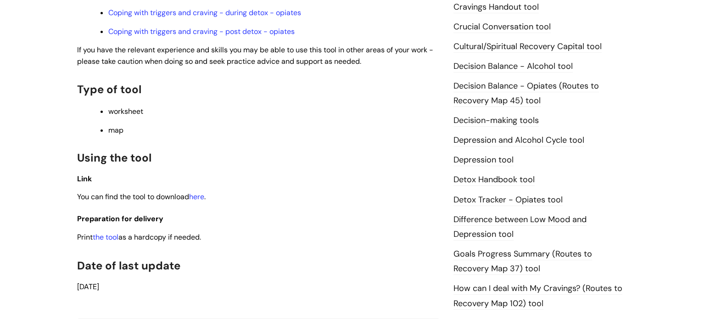
scroll to position [424, 0]
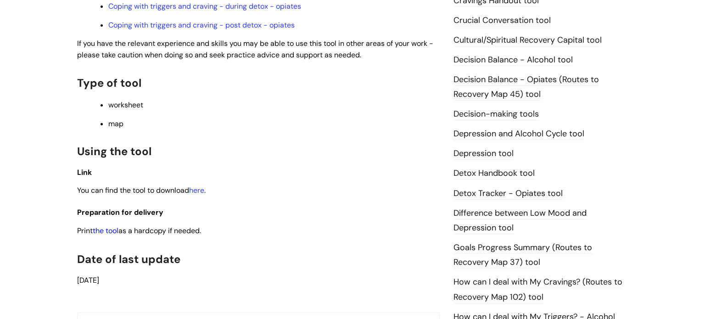
click at [113, 236] on link "the tool" at bounding box center [106, 231] width 26 height 10
